Goal: Transaction & Acquisition: Download file/media

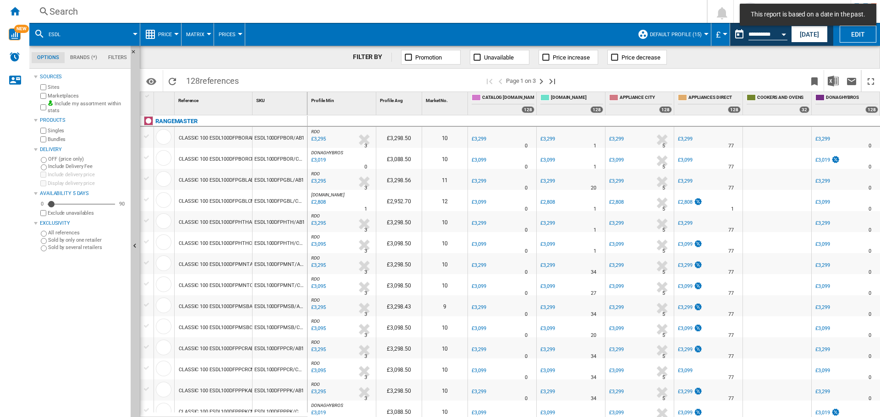
click at [776, 38] on button "Open calendar" at bounding box center [783, 33] width 16 height 16
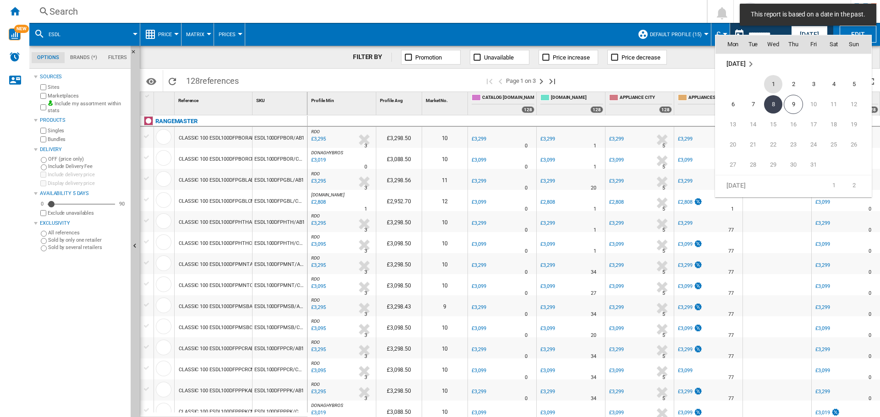
scroll to position [4371, 0]
click at [793, 102] on span "9" at bounding box center [792, 104] width 19 height 19
type input "**********"
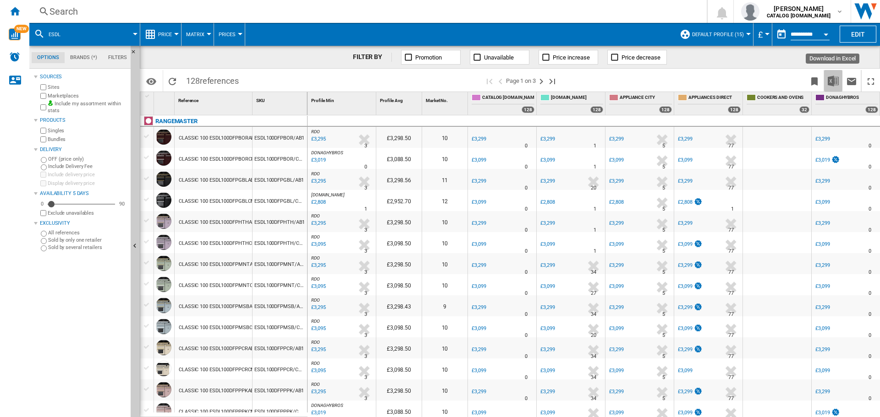
click at [841, 74] on button "Download in Excel" at bounding box center [833, 81] width 18 height 22
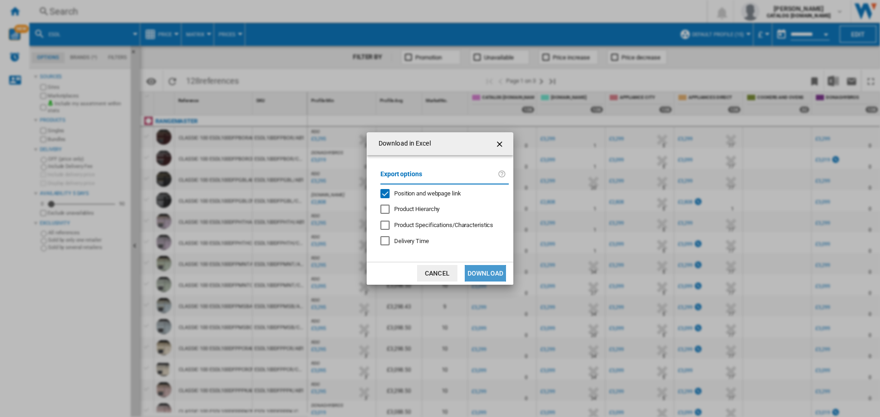
click at [480, 267] on button "Download" at bounding box center [485, 273] width 41 height 16
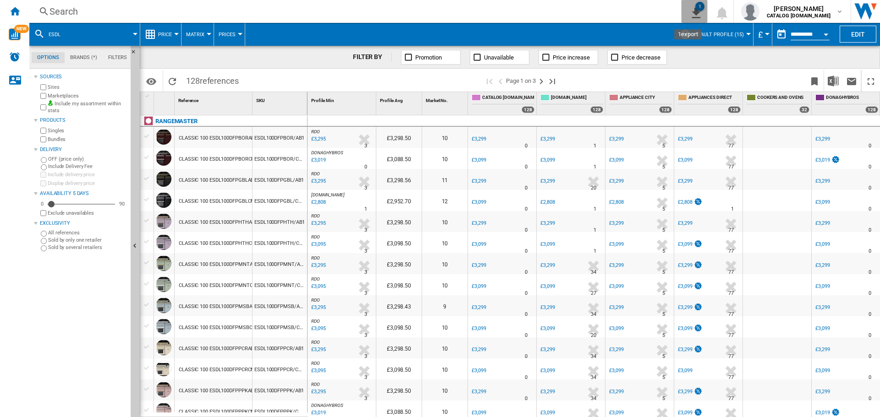
click at [681, 12] on button "1" at bounding box center [694, 11] width 26 height 23
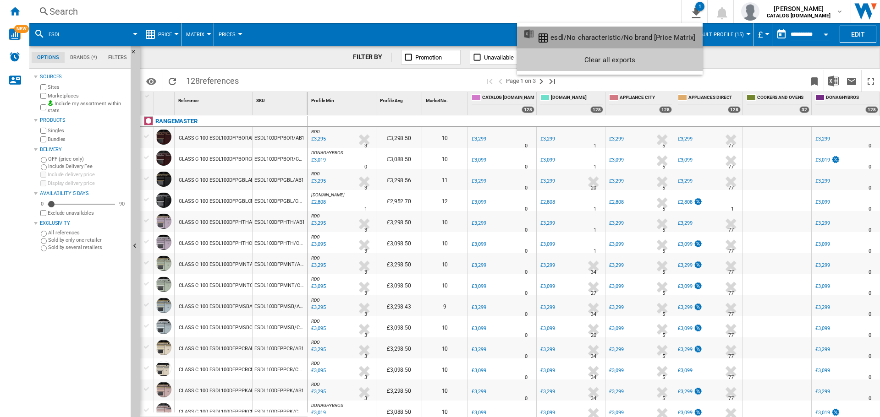
click at [663, 38] on div "esdl/No characteristic/No brand [Price Matrix]" at bounding box center [622, 37] width 145 height 8
